Goal: Information Seeking & Learning: Compare options

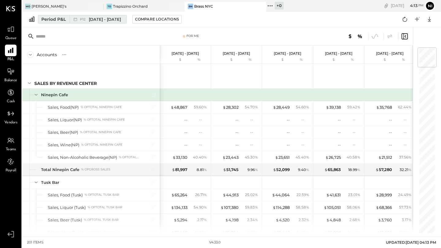
click at [92, 20] on span "[DATE] - [DATE]" at bounding box center [105, 20] width 32 height 6
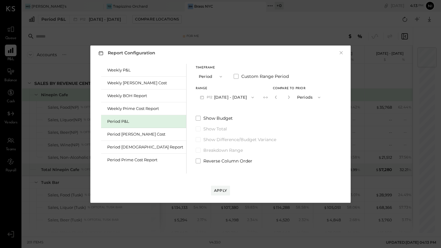
click at [198, 98] on button "P12 Nov 25 - Dec 29, 2024" at bounding box center [226, 97] width 62 height 11
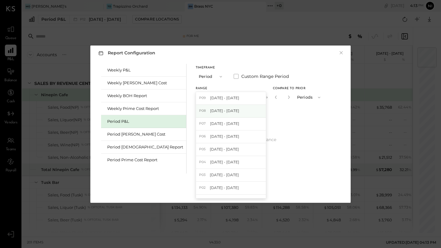
click at [210, 111] on span "Jul 28 - Aug 24, 2025" at bounding box center [224, 110] width 29 height 5
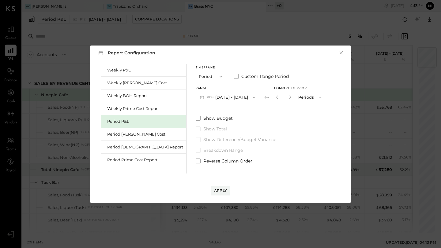
click at [218, 196] on div "Report Configuration × Weekly P&L Weekly Bev Cost Weekly BOH Report Weekly Prim…" at bounding box center [220, 125] width 260 height 158
click at [218, 190] on div "Apply" at bounding box center [220, 190] width 13 height 5
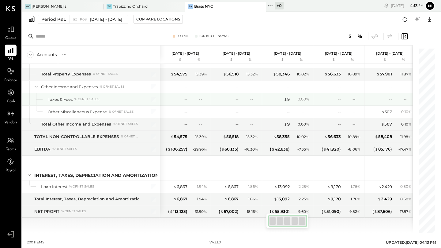
scroll to position [0, 3]
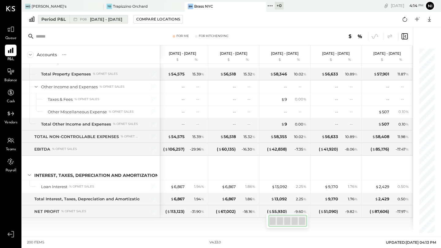
click at [124, 15] on div "P08 Jul 28 - Aug 24, 2025" at bounding box center [96, 19] width 55 height 8
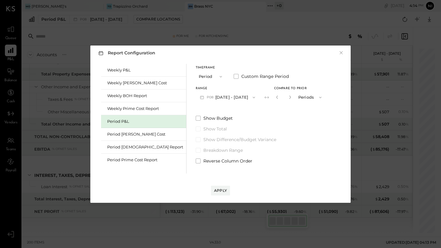
click at [279, 95] on div "*" at bounding box center [290, 97] width 33 height 11
click at [287, 98] on button "button" at bounding box center [289, 97] width 5 height 7
type input "*"
click at [220, 193] on button "Apply" at bounding box center [220, 191] width 19 height 10
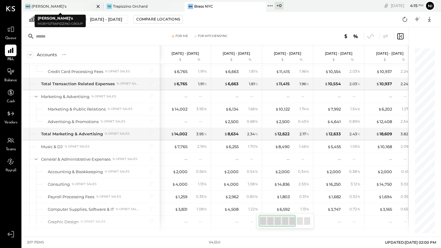
click at [51, 4] on div "Mo Moby's" at bounding box center [58, 7] width 72 height 6
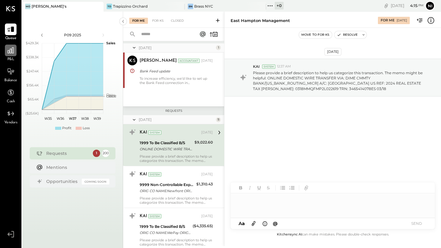
click at [9, 56] on div at bounding box center [11, 51] width 12 height 12
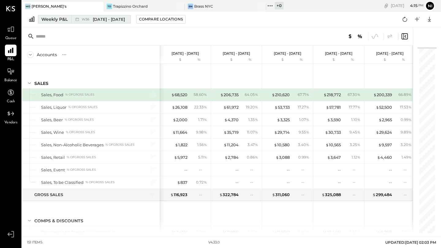
click at [56, 15] on button "Weekly P&L W36 Sep 1 - 7, 2025" at bounding box center [84, 19] width 93 height 9
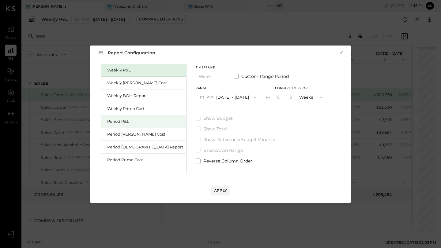
click at [113, 123] on div "Period P&L" at bounding box center [145, 122] width 76 height 6
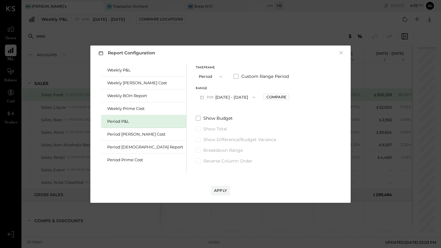
click at [208, 99] on button "P09 Aug 25 - Sep 28, 2025" at bounding box center [227, 97] width 64 height 11
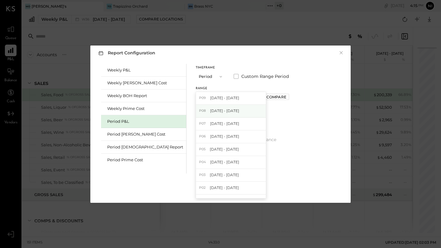
click at [207, 114] on div "P08 Jul 28 - Aug 24, 2025" at bounding box center [231, 111] width 70 height 13
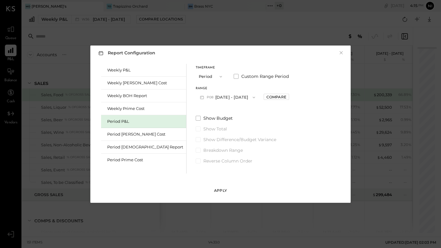
click at [216, 188] on div "Apply" at bounding box center [220, 190] width 13 height 5
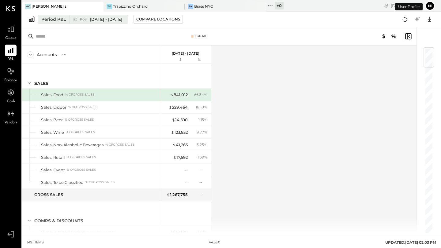
click at [122, 19] on span "Jul 28 - Aug 24, 2025" at bounding box center [106, 20] width 32 height 6
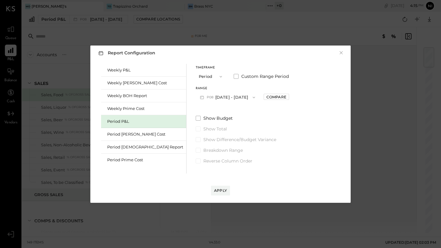
click at [262, 100] on div "Range P08 Jul 28 - Aug 24, 2025 Compare" at bounding box center [241, 95] width 93 height 16
click at [266, 99] on div "Compare" at bounding box center [276, 97] width 20 height 5
click at [289, 97] on icon "button" at bounding box center [290, 97] width 2 height 3
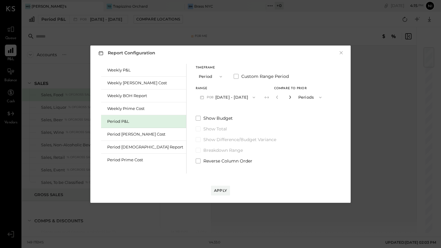
click at [289, 97] on icon "button" at bounding box center [290, 97] width 2 height 3
type input "*"
click at [218, 191] on div "Apply" at bounding box center [220, 190] width 13 height 5
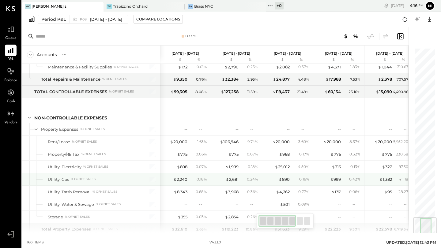
scroll to position [1439, 0]
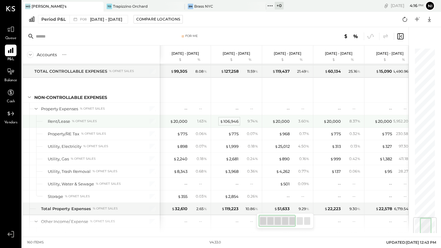
click at [227, 120] on div "$ 106,946" at bounding box center [229, 122] width 19 height 6
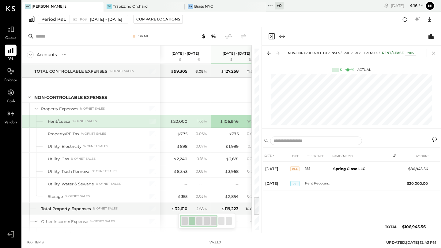
click at [434, 52] on icon at bounding box center [433, 53] width 9 height 9
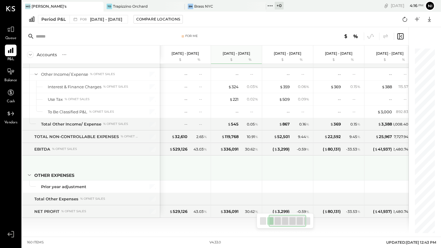
scroll to position [0, 109]
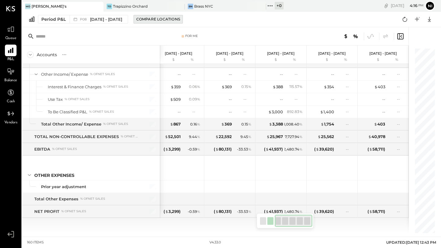
click at [145, 20] on div "Compare Locations" at bounding box center [158, 19] width 44 height 5
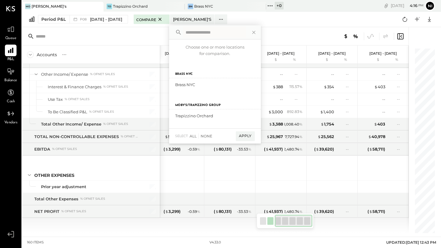
click at [145, 20] on span "Compare" at bounding box center [146, 19] width 20 height 6
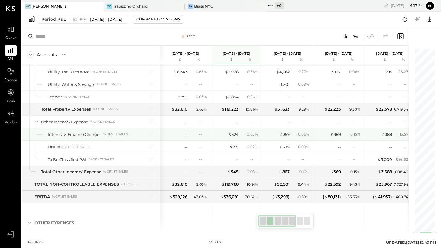
scroll to position [1587, 0]
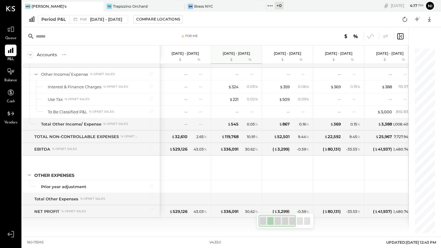
click at [323, 228] on div "SALES Sales, Food % of GROSS SALES Sales, Liquor % of GROSS SALES Sales, Beer %…" at bounding box center [215, 148] width 386 height 169
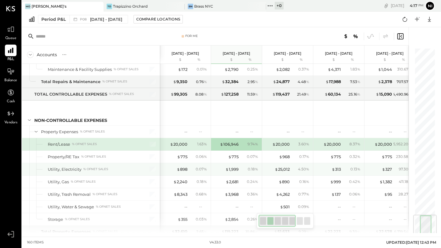
scroll to position [1417, 0]
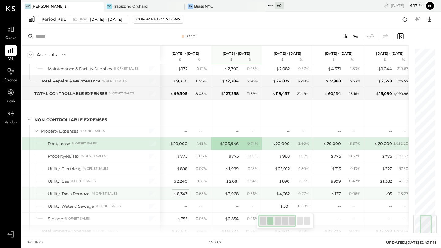
click at [184, 195] on div "$ 8,343" at bounding box center [180, 194] width 14 height 6
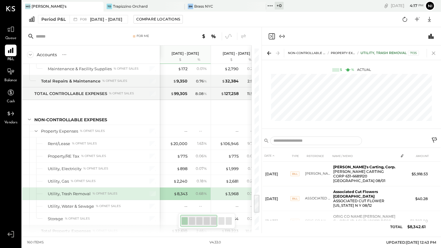
click at [434, 51] on icon at bounding box center [433, 53] width 9 height 9
